Goal: Transaction & Acquisition: Purchase product/service

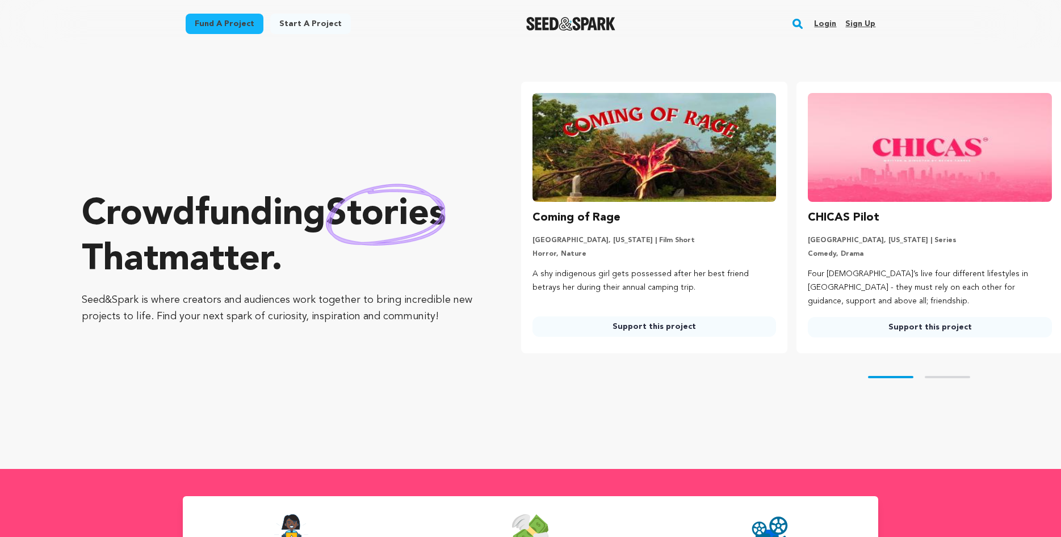
click at [801, 26] on rect "button" at bounding box center [798, 24] width 14 height 14
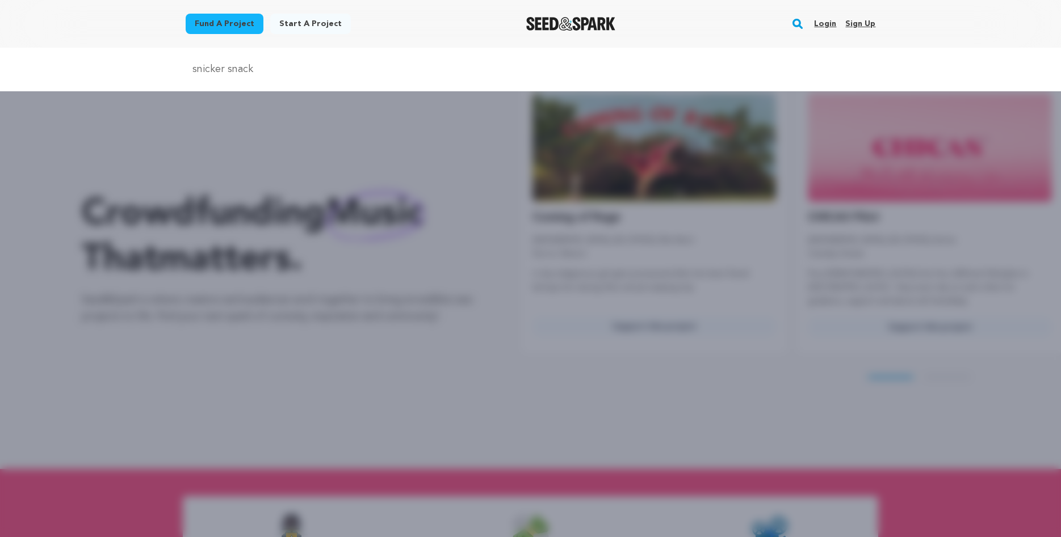
type input "snicker snack"
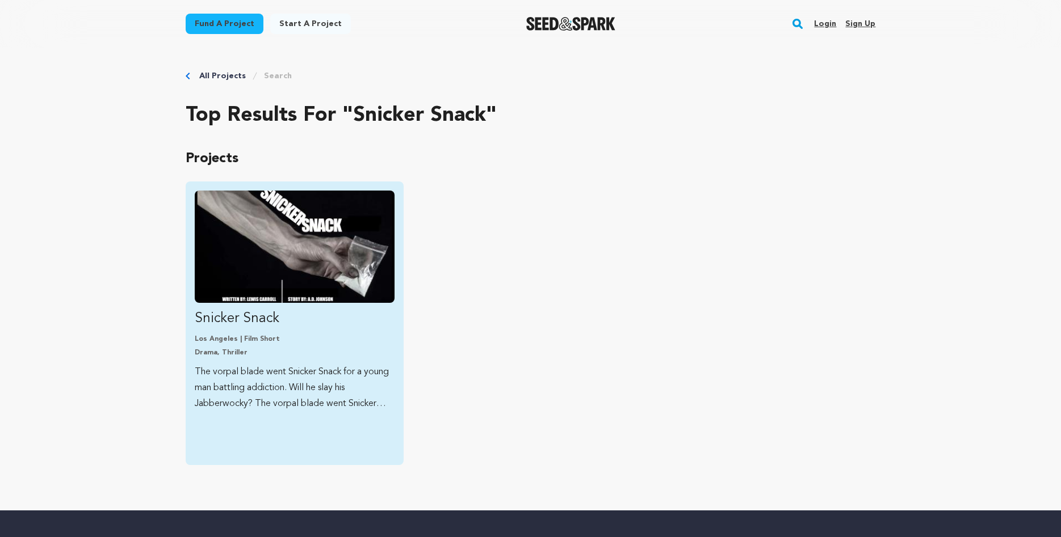
click at [223, 232] on img "Fund Snicker Snack" at bounding box center [295, 247] width 200 height 112
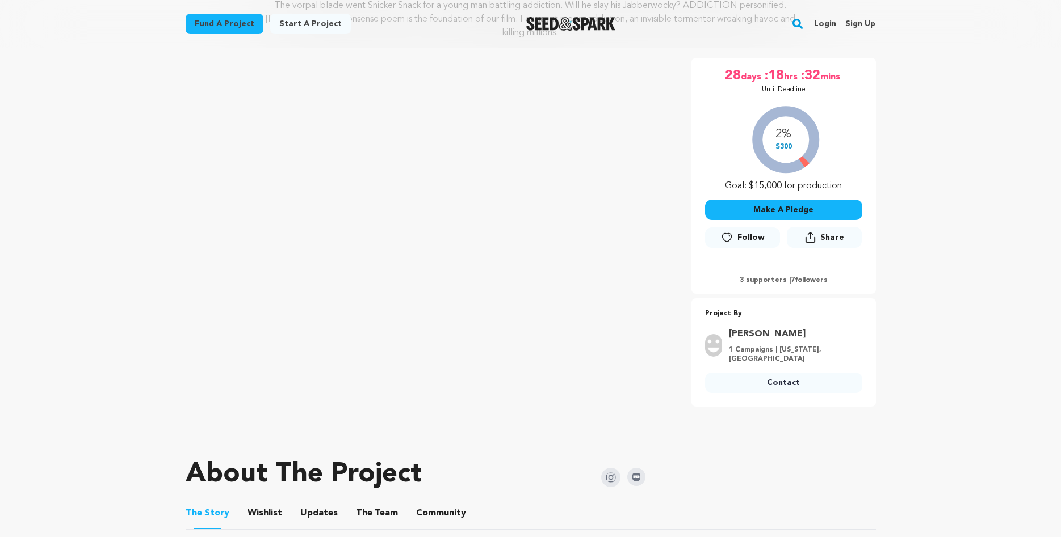
scroll to position [174, 0]
click at [795, 202] on button "Make A Pledge" at bounding box center [783, 210] width 157 height 20
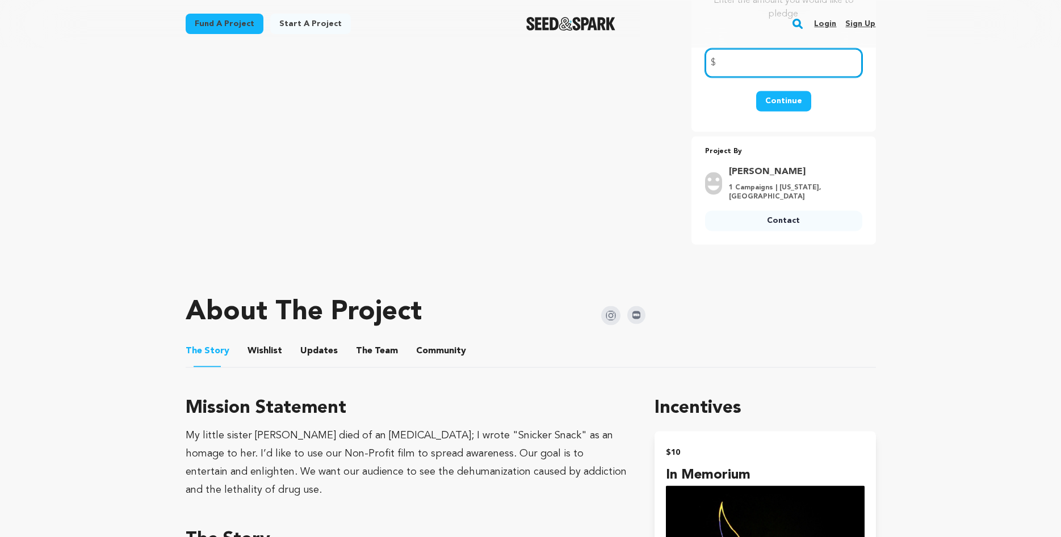
scroll to position [347, 0]
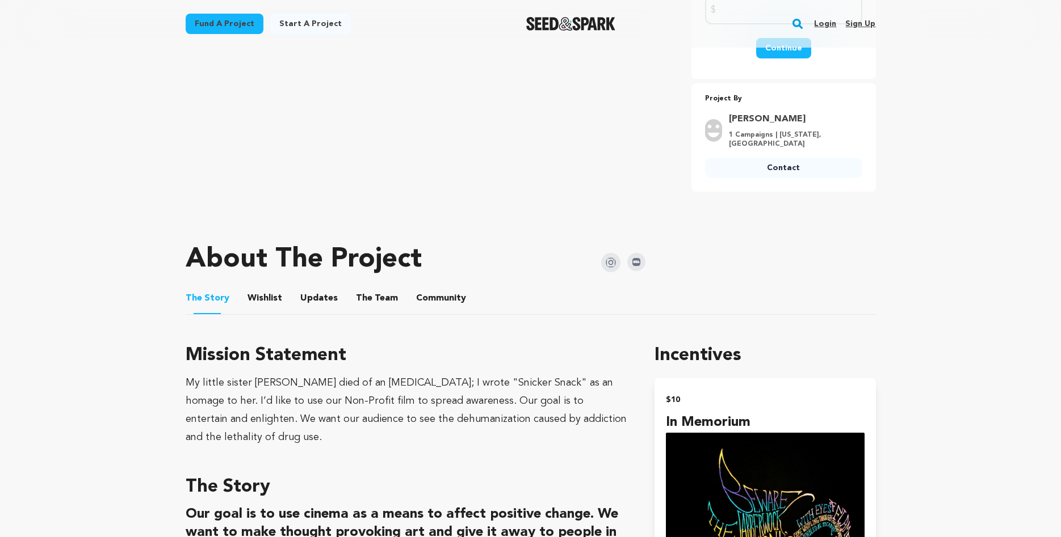
click at [636, 265] on img at bounding box center [636, 262] width 18 height 18
